Goal: Find specific page/section: Find specific page/section

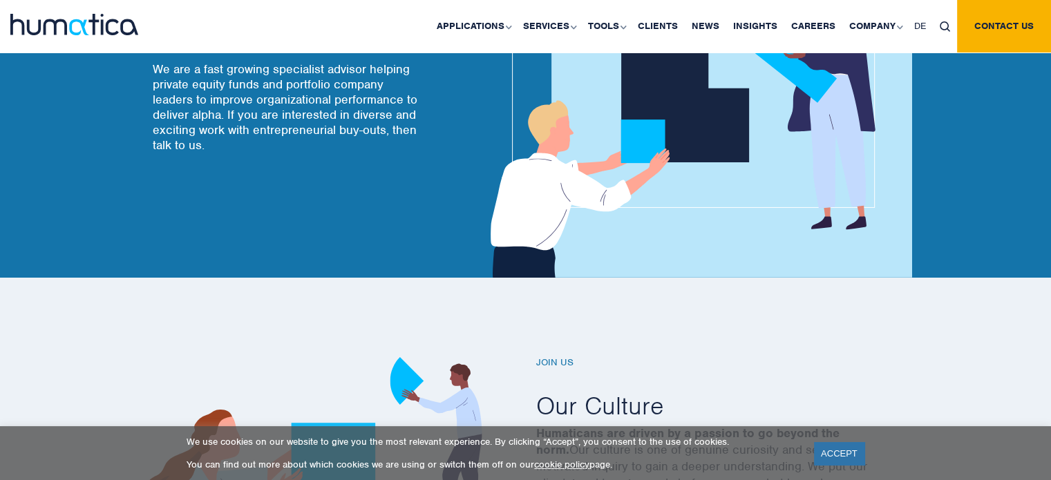
scroll to position [253, 0]
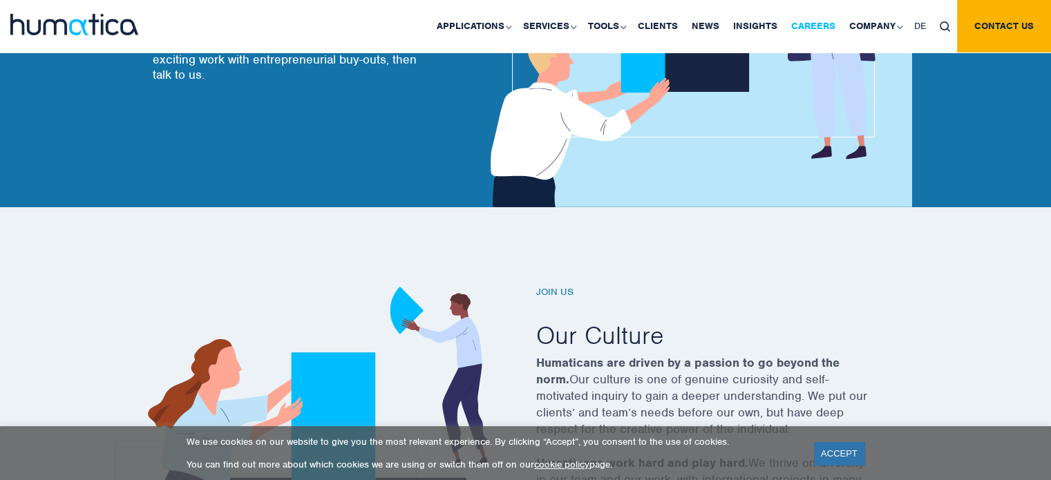
click at [828, 19] on link "Careers" at bounding box center [813, 26] width 58 height 53
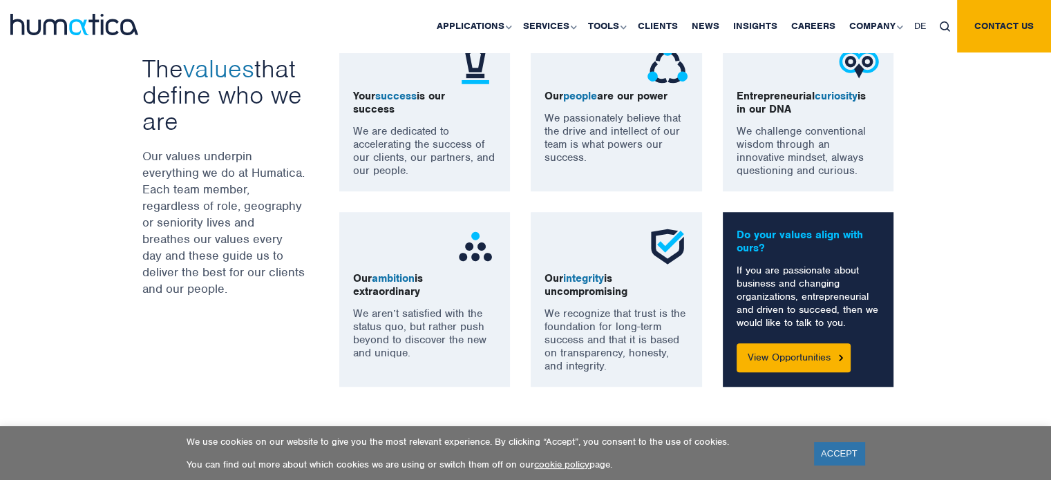
scroll to position [1050, 0]
click at [761, 354] on link "View Opportunities" at bounding box center [793, 357] width 114 height 29
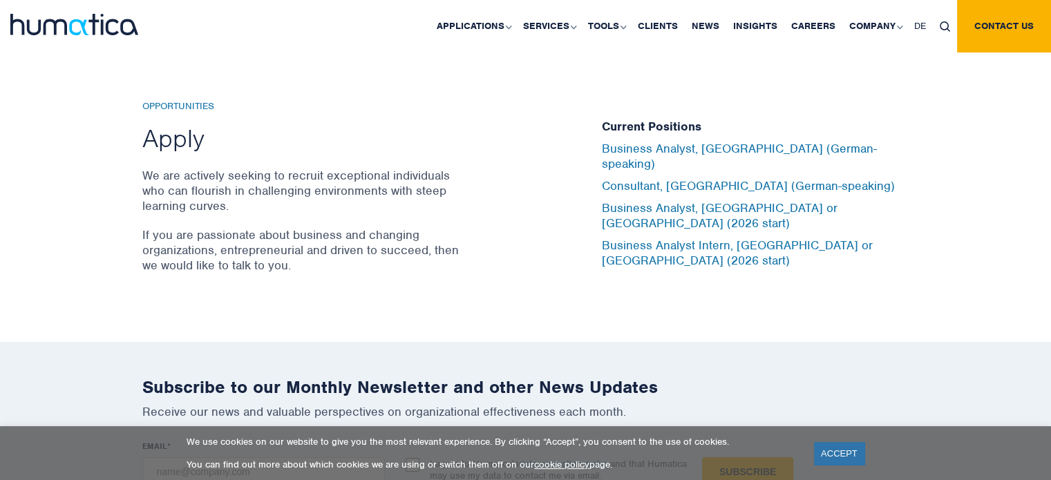
scroll to position [4565, 0]
